Goal: Task Accomplishment & Management: Complete application form

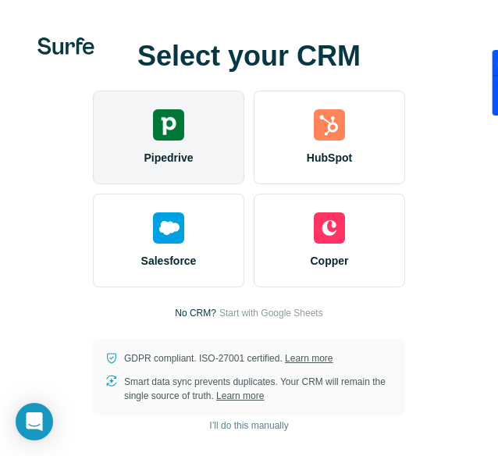
click at [190, 145] on div "Pipedrive" at bounding box center [168, 138] width 151 height 94
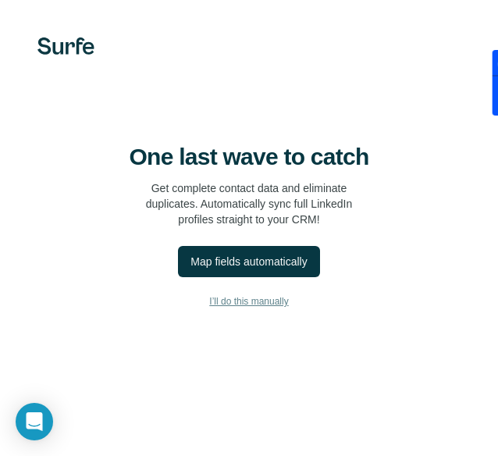
click at [286, 299] on span "I’ll do this manually" at bounding box center [248, 301] width 79 height 14
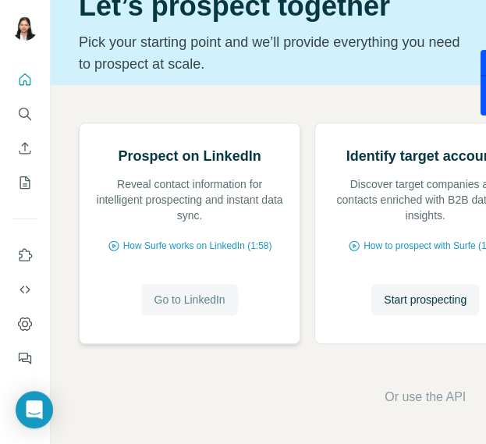
click at [200, 307] on span "Go to LinkedIn" at bounding box center [189, 300] width 71 height 16
